Goal: Task Accomplishment & Management: Manage account settings

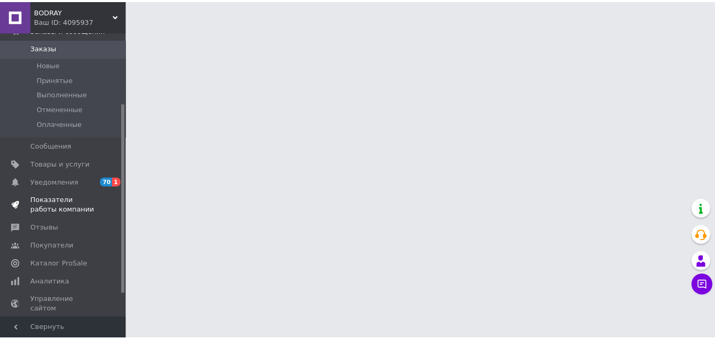
scroll to position [53, 0]
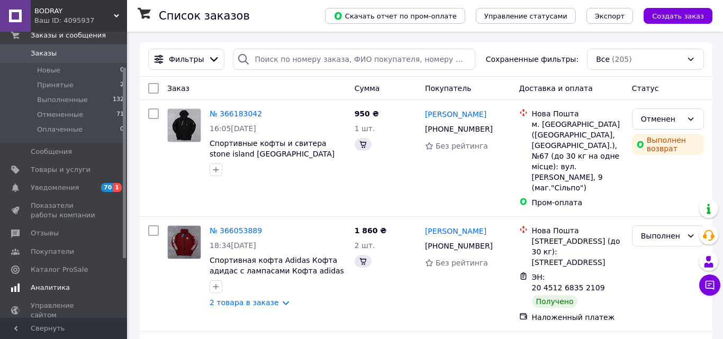
click at [84, 285] on span "Аналитика" at bounding box center [64, 288] width 67 height 10
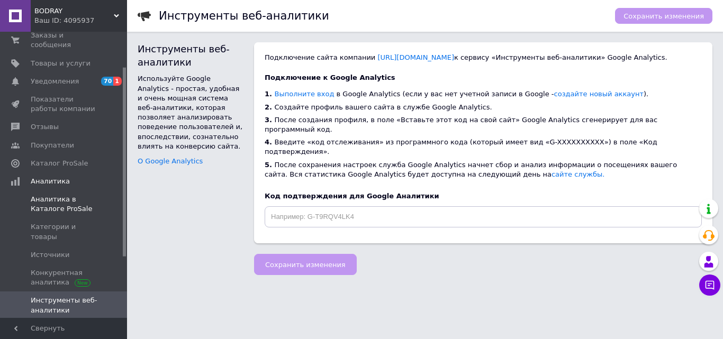
click at [60, 191] on link "Аналитика в Каталоге ProSale" at bounding box center [65, 205] width 130 height 28
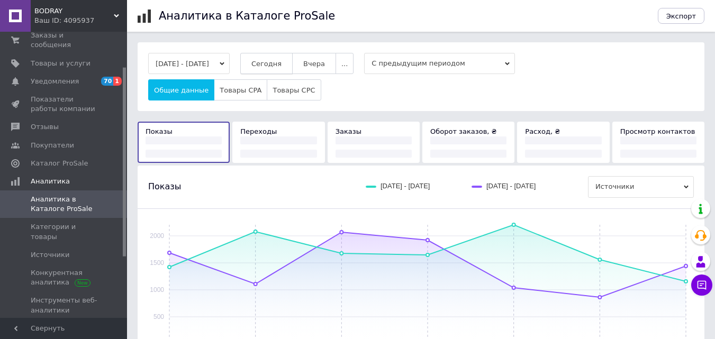
click at [263, 69] on button "Сегодня" at bounding box center [266, 63] width 52 height 21
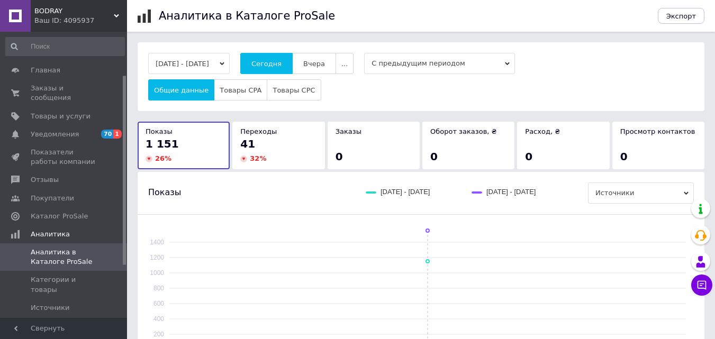
drag, startPoint x: 124, startPoint y: 127, endPoint x: 121, endPoint y: 48, distance: 79.0
click at [121, 49] on div "Главная Заказы и сообщения 0 0 Товары и услуги Уведомления 70 1 Показатели рабо…" at bounding box center [63, 175] width 127 height 286
click at [99, 88] on span "0 0" at bounding box center [112, 93] width 29 height 19
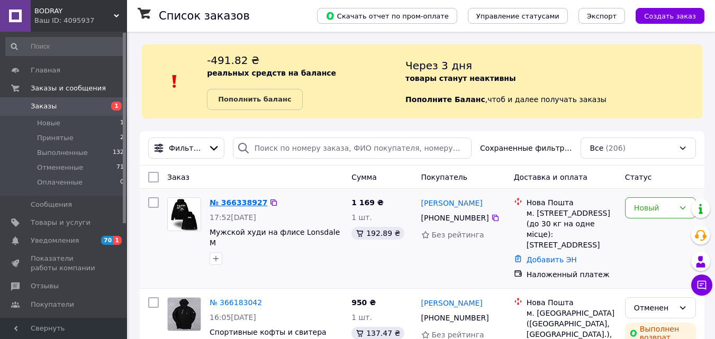
click at [223, 202] on link "№ 366338927" at bounding box center [239, 203] width 58 height 8
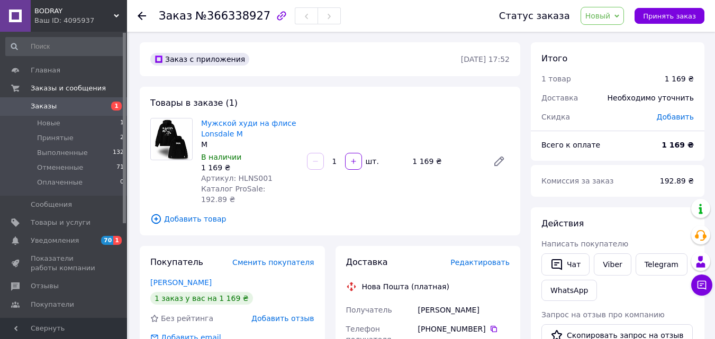
scroll to position [1, 0]
click at [346, 114] on div "Товары в заказе (1) Мужской худи на флисе Lonsdale M M В наличии 1 169 ₴ Артику…" at bounding box center [330, 160] width 381 height 149
click at [610, 264] on link "Viber" at bounding box center [612, 264] width 37 height 22
click at [612, 272] on link "Viber" at bounding box center [612, 264] width 37 height 22
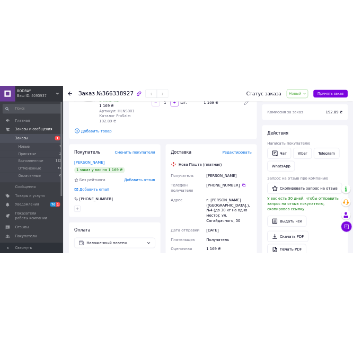
scroll to position [130, 0]
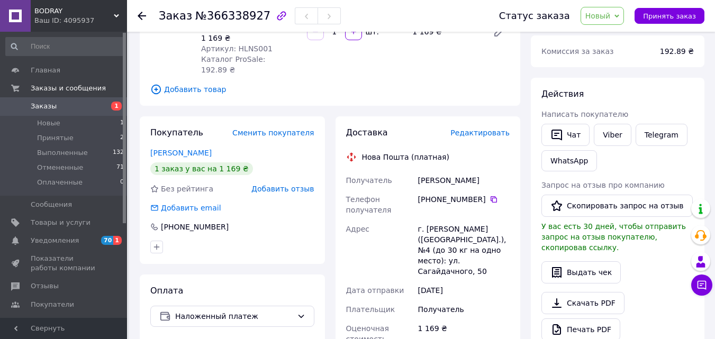
click at [395, 223] on div "Адрес" at bounding box center [380, 250] width 72 height 61
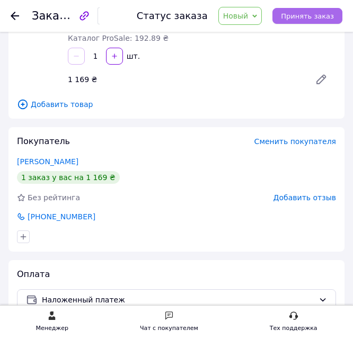
drag, startPoint x: 302, startPoint y: 7, endPoint x: 338, endPoint y: 10, distance: 36.1
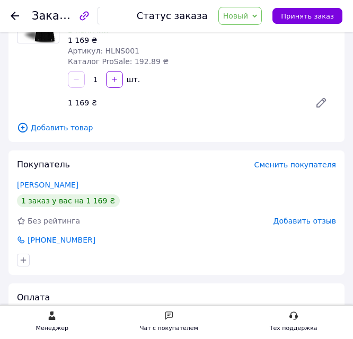
scroll to position [0, 0]
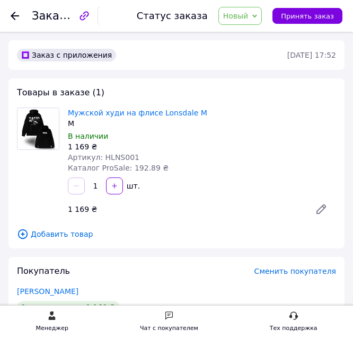
drag, startPoint x: 143, startPoint y: 134, endPoint x: 152, endPoint y: 193, distance: 59.5
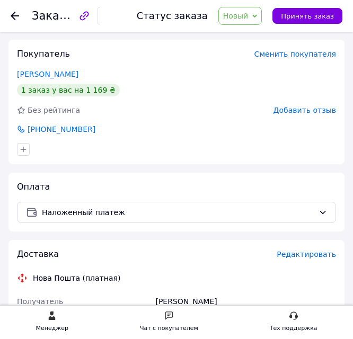
scroll to position [230, 0]
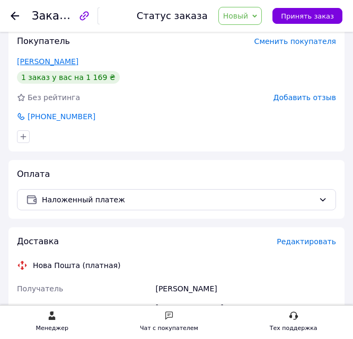
click at [17, 61] on link "атаманюк діма" at bounding box center [47, 61] width 61 height 8
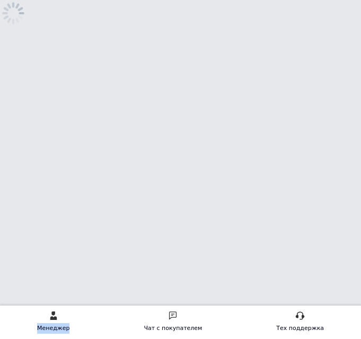
drag, startPoint x: 44, startPoint y: 62, endPoint x: 80, endPoint y: 45, distance: 39.8
click at [73, 61] on html "Менеджер Чат с покупателем Тех поддержка Чат с покупателем" at bounding box center [180, 30] width 361 height 61
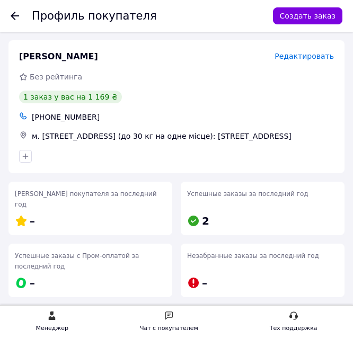
click at [49, 59] on span "атаманюк діма" at bounding box center [58, 57] width 79 height 12
copy span "атаманюк діма"
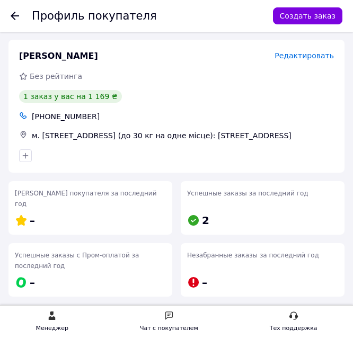
click at [59, 111] on div "+380934280676" at bounding box center [183, 116] width 306 height 15
copy ul "+380934280676"
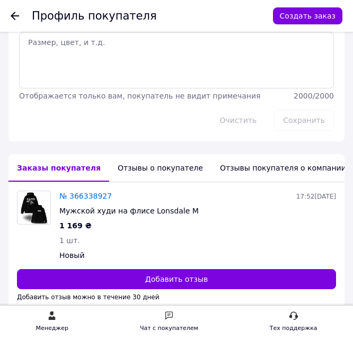
scroll to position [305, 0]
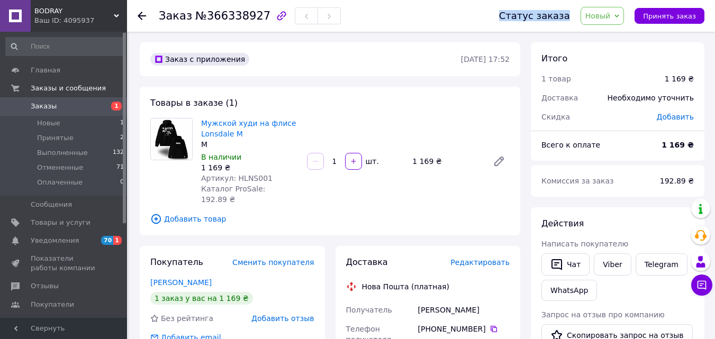
click at [605, 7] on div "Статус заказа Новый Принят Выполнен Отменен Оплаченный Принять заказ" at bounding box center [591, 16] width 227 height 32
click at [608, 20] on span "Новый" at bounding box center [598, 16] width 25 height 8
click at [608, 33] on li "Принят" at bounding box center [609, 37] width 56 height 16
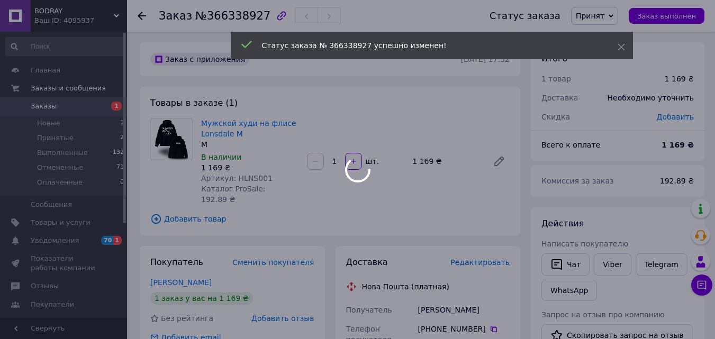
click at [103, 105] on div at bounding box center [357, 169] width 715 height 339
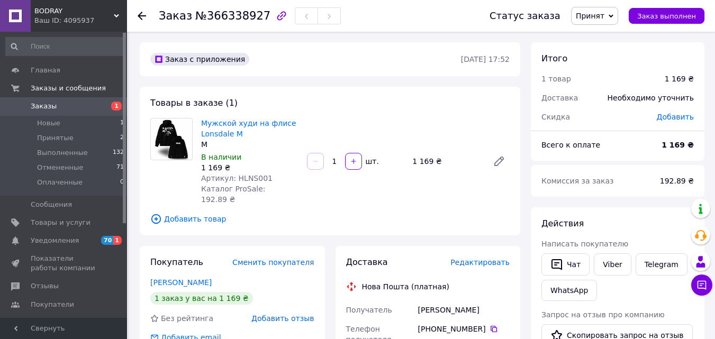
click at [54, 104] on span "Заказы" at bounding box center [64, 107] width 67 height 10
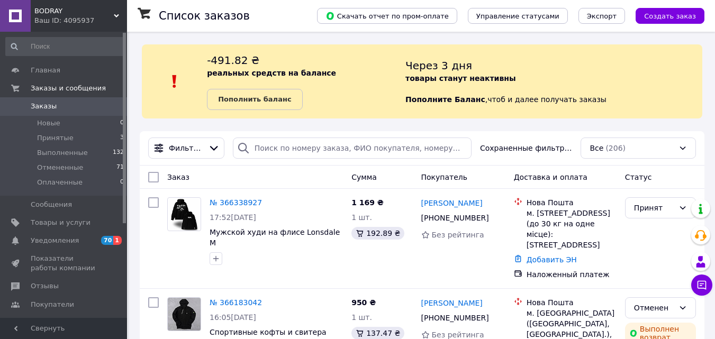
click at [327, 172] on div "Заказ" at bounding box center [255, 177] width 184 height 19
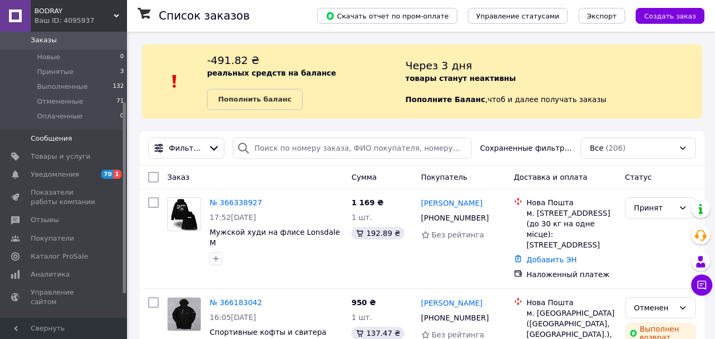
scroll to position [106, 0]
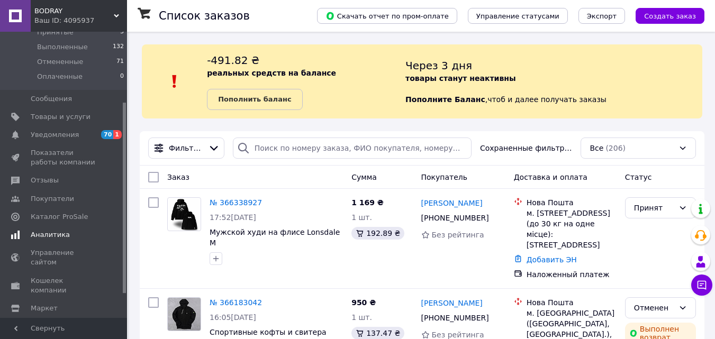
click at [75, 233] on span "Аналитика" at bounding box center [64, 235] width 67 height 10
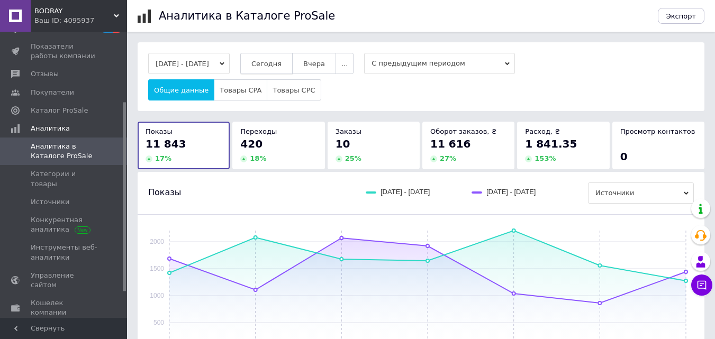
click at [276, 60] on span "Сегодня" at bounding box center [266, 64] width 30 height 8
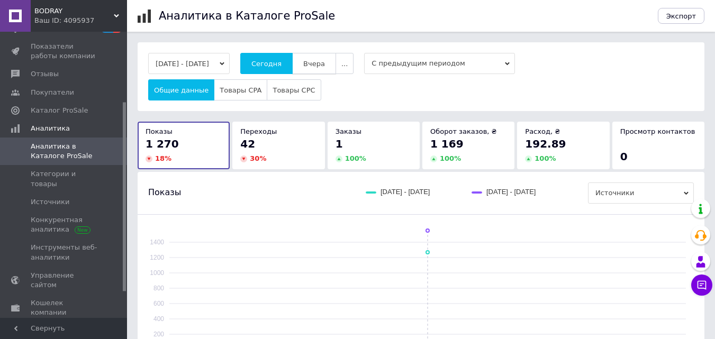
click at [317, 72] on button "Вчера" at bounding box center [314, 63] width 44 height 21
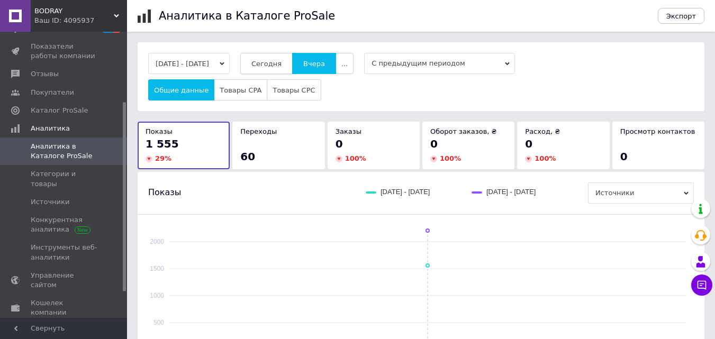
click at [290, 69] on button "Сегодня" at bounding box center [266, 63] width 52 height 21
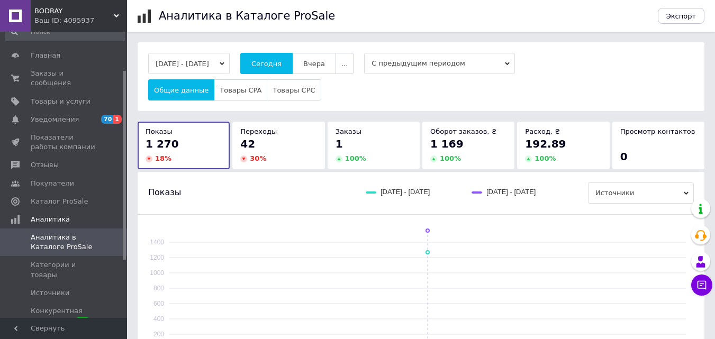
drag, startPoint x: 125, startPoint y: 113, endPoint x: 136, endPoint y: 52, distance: 61.8
click at [136, 52] on div "BODRAY Ваш ID: 4095937 Сайт BODRAY Кабинет покупателя Проверить состояние систе…" at bounding box center [357, 265] width 715 height 531
click at [94, 94] on link "Товары и услуги" at bounding box center [65, 103] width 130 height 18
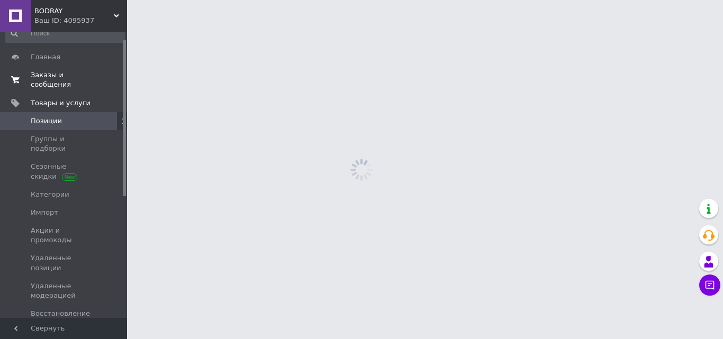
click at [98, 72] on span "0 0" at bounding box center [112, 79] width 29 height 19
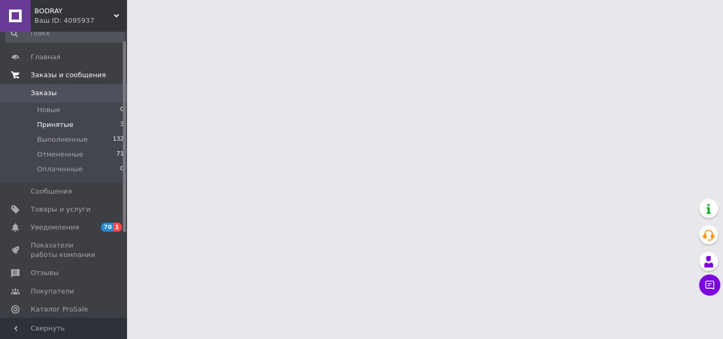
click at [92, 125] on li "Принятые 3" at bounding box center [65, 125] width 130 height 15
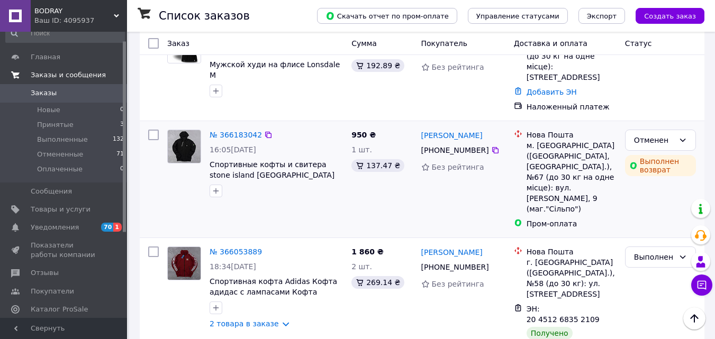
scroll to position [155, 0]
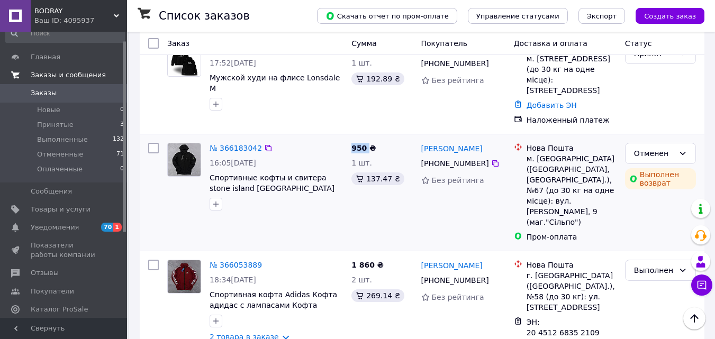
click at [347, 211] on div "№ 366183042 16:05, 11.10.2025 Спортивные кофты и свитера stone island Кофта сто…" at bounding box center [276, 177] width 142 height 76
click at [110, 125] on li "Принятые 3" at bounding box center [65, 125] width 130 height 15
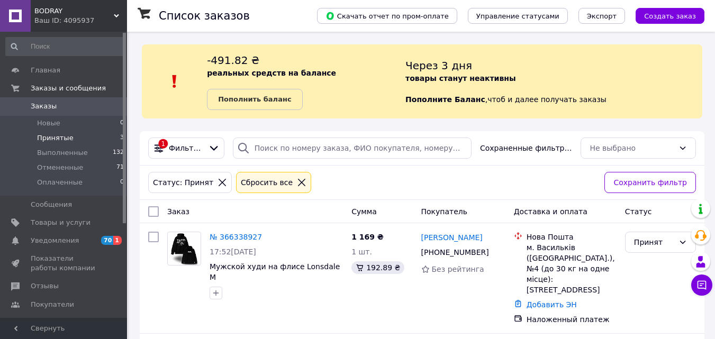
click at [298, 182] on icon at bounding box center [301, 182] width 7 height 7
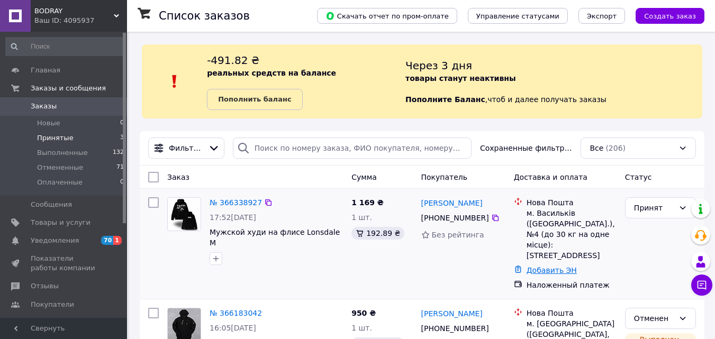
click at [536, 266] on link "Добавить ЭН" at bounding box center [552, 270] width 50 height 8
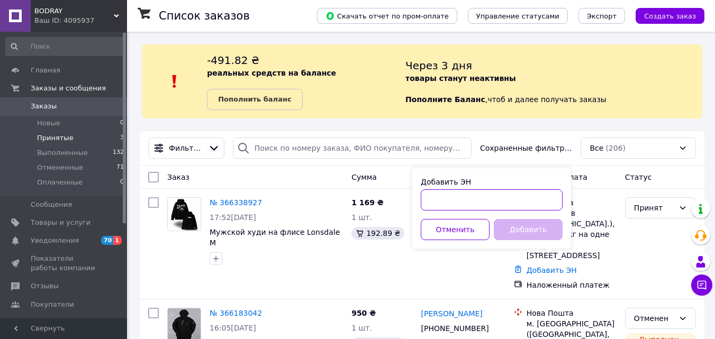
click at [493, 201] on input "Добавить ЭН" at bounding box center [492, 200] width 142 height 21
click at [492, 201] on input "Добавить ЭН" at bounding box center [492, 200] width 142 height 21
paste input "❇️ Ваше замовлення готове до відправки! Номер ТТН: 20451269232386 Чоловічій худ…"
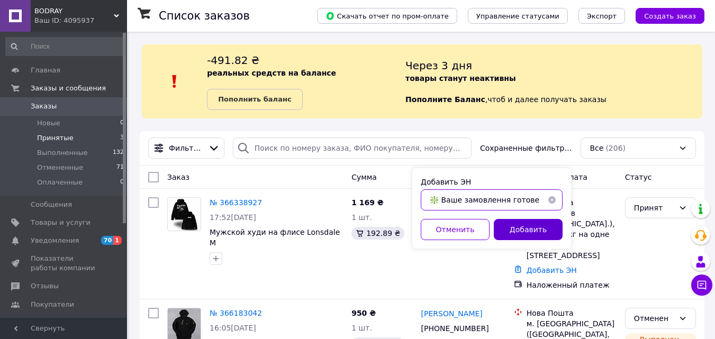
scroll to position [0, 901]
click at [526, 224] on button "Добавить" at bounding box center [528, 229] width 69 height 21
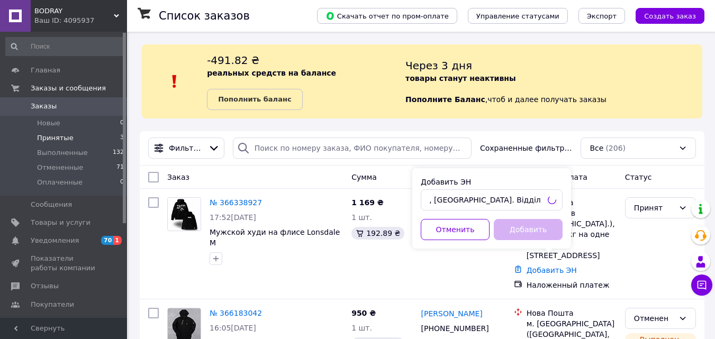
scroll to position [0, 0]
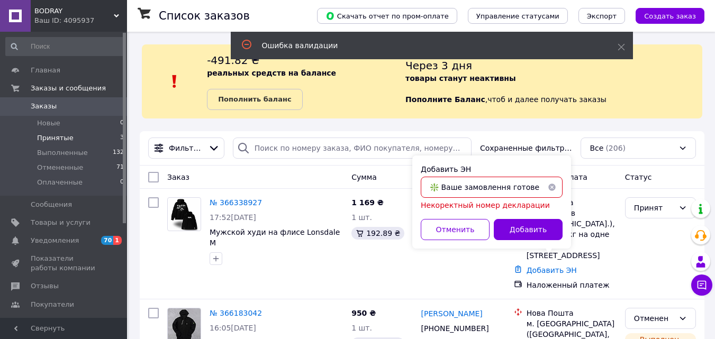
click at [534, 185] on input "❇️ Ваше замовлення готове до відправки! Номер ТТН: 20451269232386 Чоловічій худ…" at bounding box center [492, 187] width 142 height 21
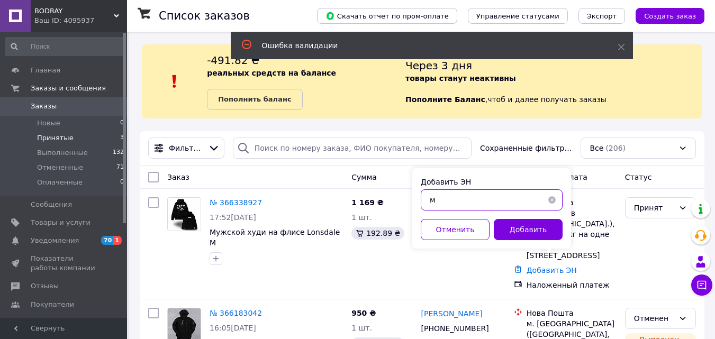
paste input "20451269232386"
type input "20451269232386"
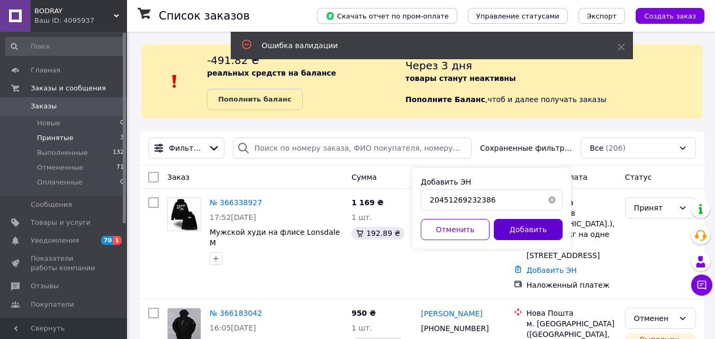
click at [526, 222] on button "Добавить" at bounding box center [528, 229] width 69 height 21
click at [526, 222] on div "Добавить" at bounding box center [528, 229] width 73 height 21
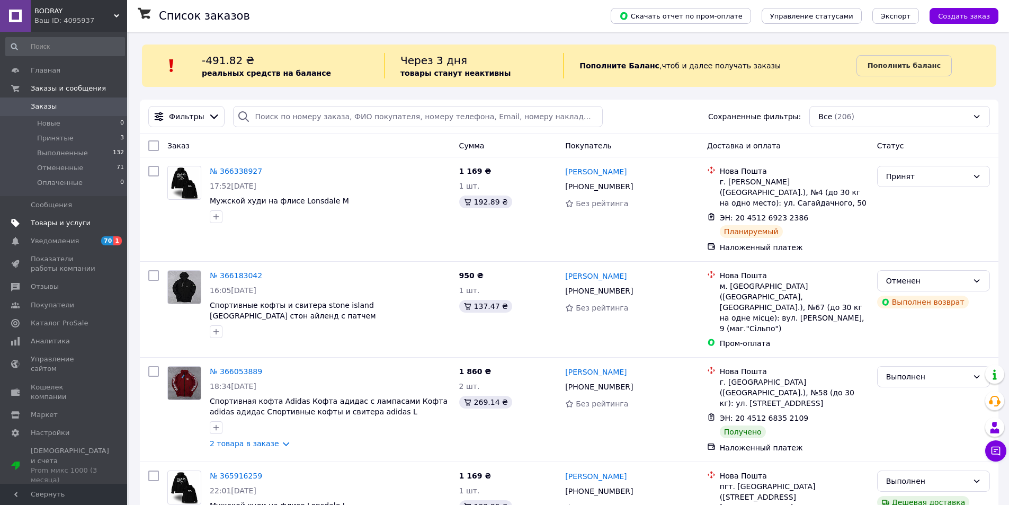
click at [91, 224] on span "Товары и услуги" at bounding box center [64, 223] width 67 height 10
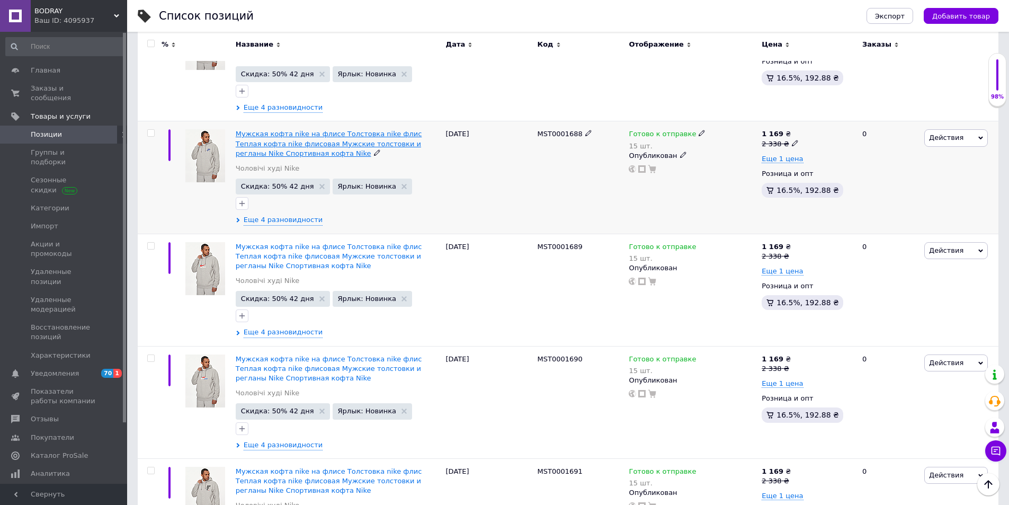
drag, startPoint x: 387, startPoint y: 143, endPoint x: 394, endPoint y: 152, distance: 11.3
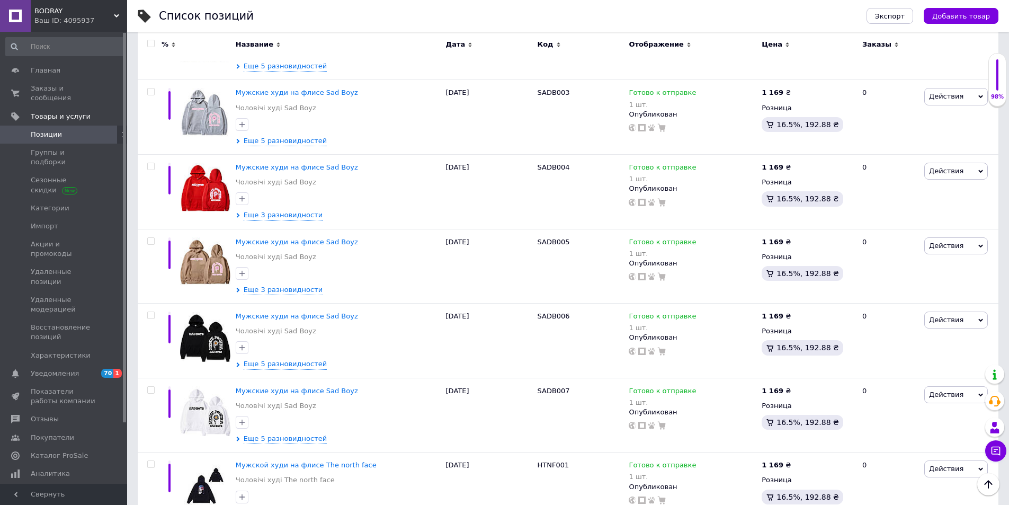
scroll to position [8101, 0]
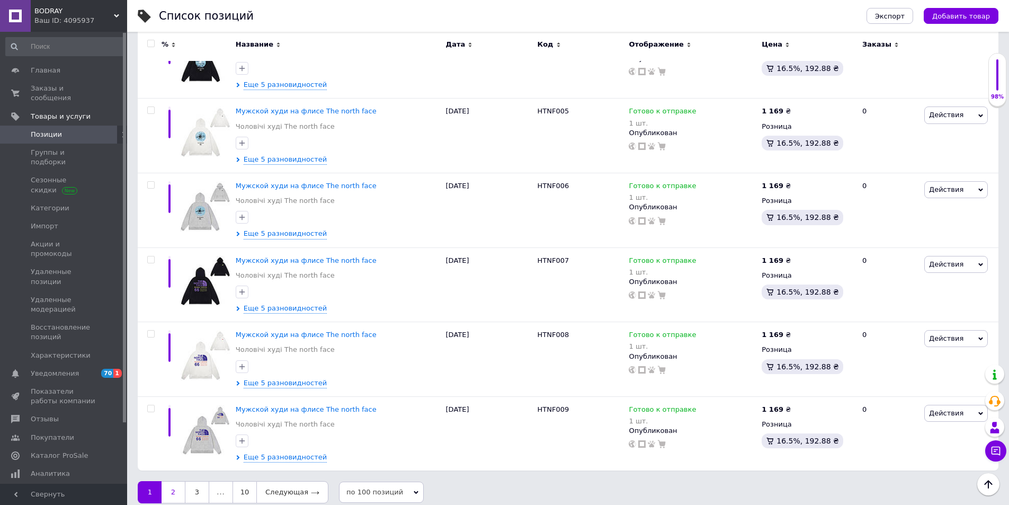
click at [178, 339] on link "2" at bounding box center [172, 492] width 23 height 22
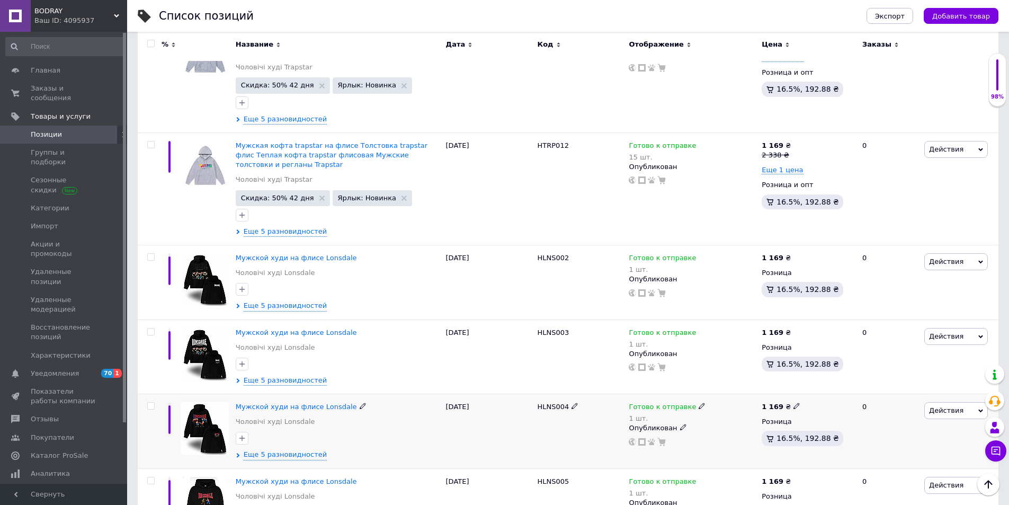
scroll to position [3042, 0]
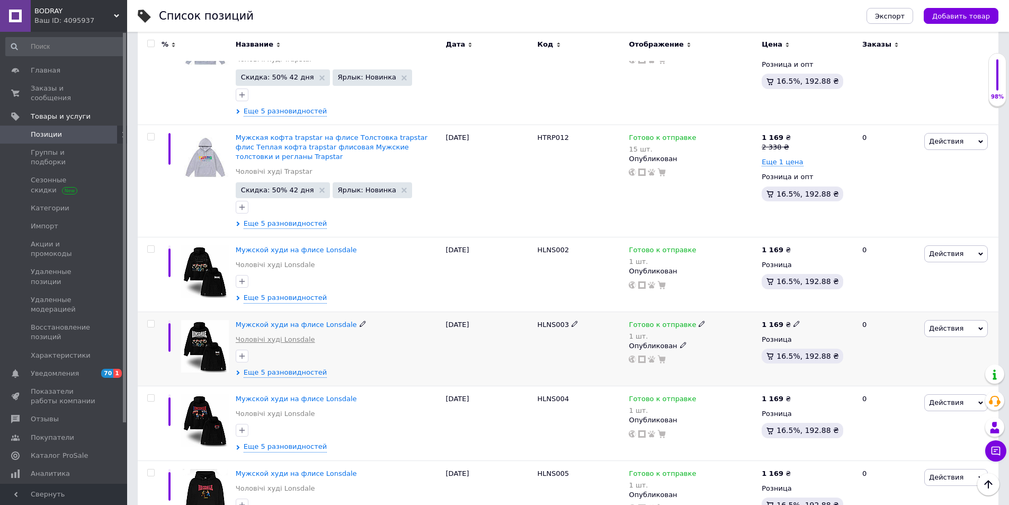
click at [302, 335] on link "Чоловічі худі Lonsdale" at bounding box center [275, 340] width 79 height 10
